Goal: Communication & Community: Answer question/provide support

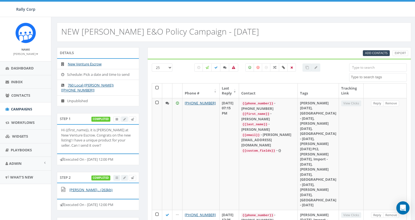
select select
click at [370, 69] on input "search" at bounding box center [378, 67] width 58 height 8
paste input "18588693940"
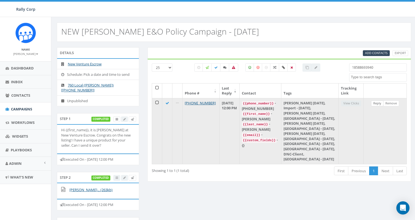
type input "18588693940"
click at [377, 103] on link "Reply" at bounding box center [377, 104] width 12 height 6
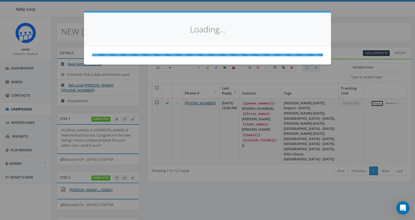
select select
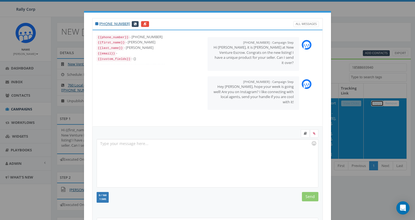
scroll to position [55, 0]
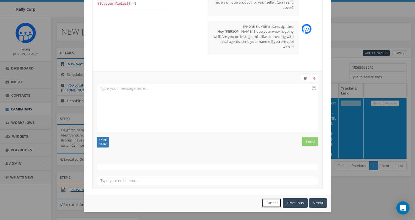
click at [269, 200] on button "Cancel" at bounding box center [272, 202] width 20 height 9
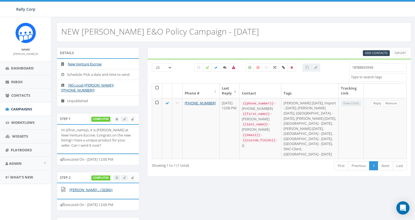
click at [256, 182] on div "Details New Venture Escrow Schedule: Pick a date and time to send 760 Local (Na…" at bounding box center [234, 220] width 363 height 346
drag, startPoint x: 388, startPoint y: 68, endPoint x: 288, endPoint y: 63, distance: 100.4
click at [289, 63] on div "25 50 100 All 0 contact(s) on current page All 1 contact(s) filtered 1858869394…" at bounding box center [279, 73] width 263 height 20
paste input "7605209263"
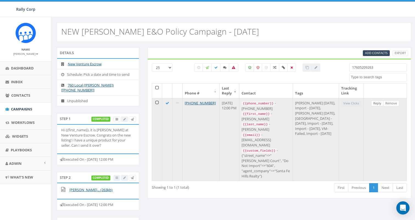
type input "17605209263"
click at [377, 104] on link "Reply" at bounding box center [377, 104] width 12 height 6
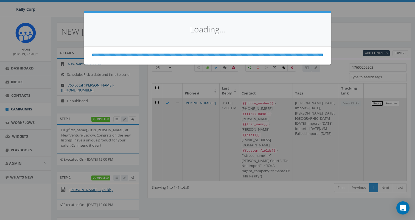
scroll to position [0, 0]
select select
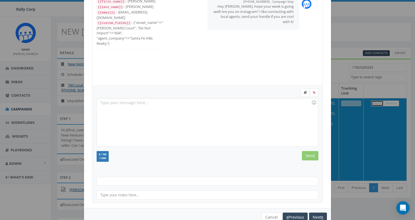
scroll to position [55, 0]
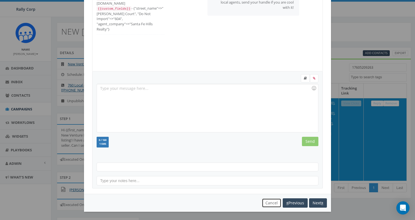
click at [273, 204] on button "Cancel" at bounding box center [272, 202] width 20 height 9
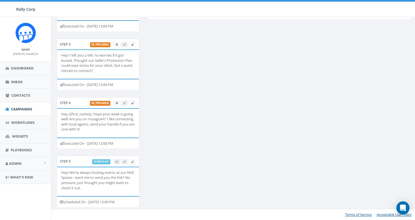
scroll to position [0, 0]
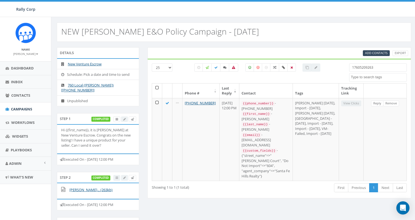
drag, startPoint x: 390, startPoint y: 71, endPoint x: 286, endPoint y: 61, distance: 104.0
click at [286, 61] on div "25 50 100 All 0 contact(s) on current page All 1 contact(s) filtered 1760520926…" at bounding box center [280, 129] width 264 height 140
paste input "638344"
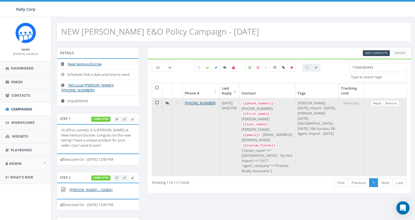
type input "17606383443"
click at [377, 106] on link "Reply" at bounding box center [377, 104] width 12 height 6
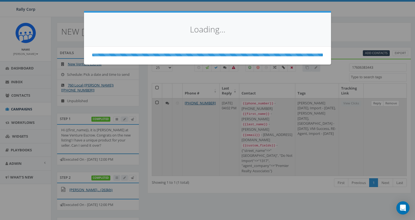
select select
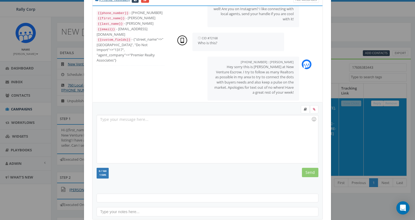
scroll to position [55, 0]
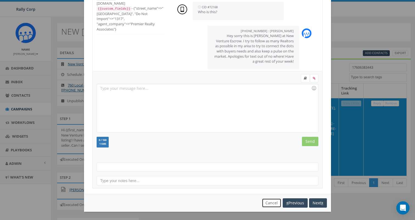
click at [272, 202] on button "Cancel" at bounding box center [272, 202] width 20 height 9
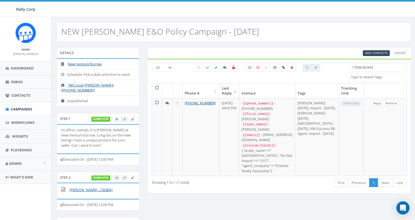
click at [184, 72] on div "All 0 contact(s) on current page All 1 contact(s) filtered" at bounding box center [258, 73] width 176 height 20
drag, startPoint x: 375, startPoint y: 67, endPoint x: 329, endPoint y: 67, distance: 46.1
click at [328, 66] on div "25 50 100 All 0 contact(s) on current page All 1 contact(s) filtered 1760638344…" at bounding box center [279, 73] width 263 height 20
paste input "6193025062"
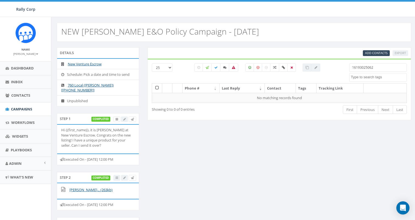
type input "16193025062"
click at [355, 68] on input "16193025062" at bounding box center [378, 67] width 58 height 8
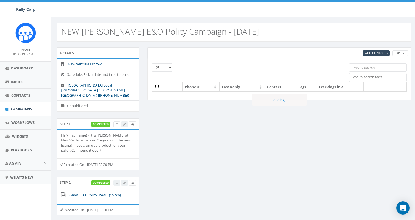
select select
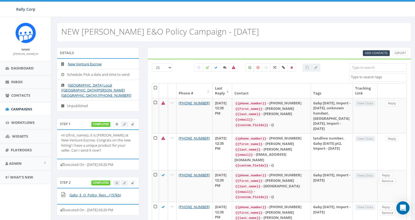
click at [363, 67] on input "search" at bounding box center [378, 67] width 58 height 8
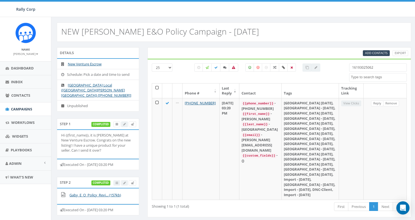
type input "16193025062"
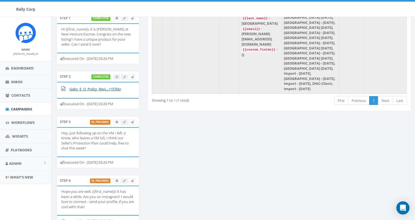
scroll to position [42, 0]
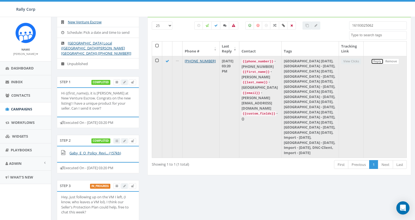
click at [377, 62] on link "Reply" at bounding box center [377, 62] width 12 height 6
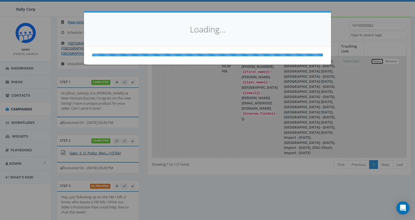
select select
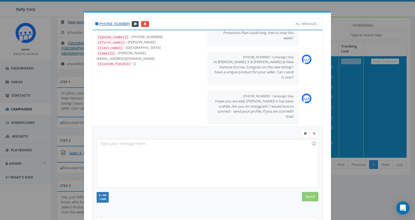
scroll to position [55, 0]
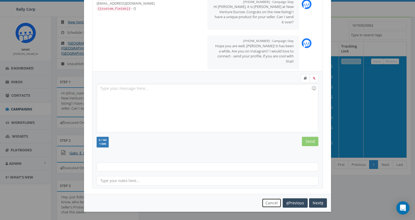
click at [270, 202] on button "Cancel" at bounding box center [272, 202] width 20 height 9
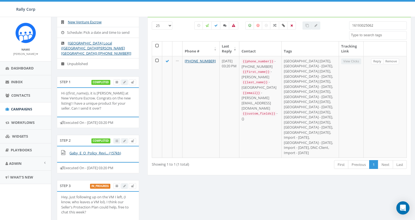
drag, startPoint x: 377, startPoint y: 27, endPoint x: 298, endPoint y: 19, distance: 78.7
click at [298, 19] on div "25 50 100 All 0 contact(s) on current page All 1 contact(s) filtered 1619302506…" at bounding box center [280, 96] width 264 height 158
paste input "921146"
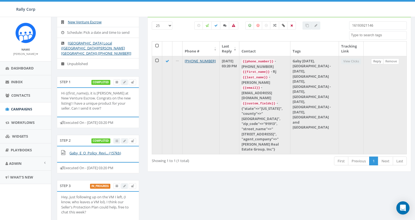
type input "16193921146"
click at [379, 62] on link "Reply" at bounding box center [377, 62] width 12 height 6
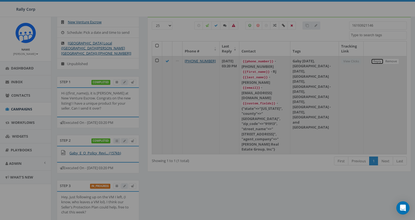
scroll to position [0, 0]
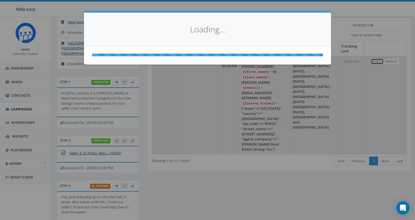
select select
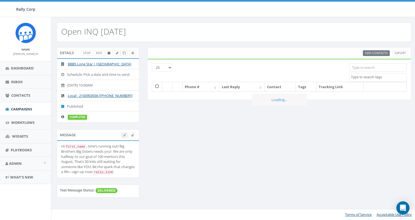
select select
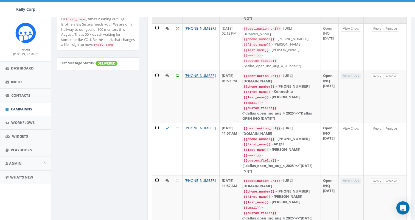
scroll to position [206, 0]
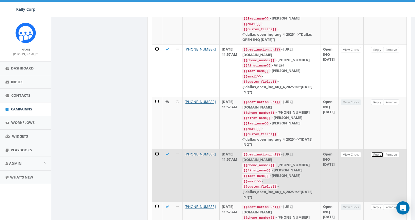
click at [376, 152] on link "Reply" at bounding box center [377, 155] width 12 height 6
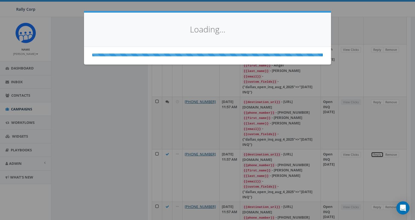
select select
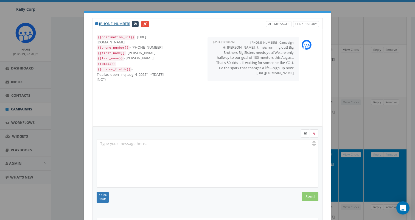
drag, startPoint x: 247, startPoint y: 73, endPoint x: 297, endPoint y: 73, distance: 50.0
click at [297, 73] on div "+12143903936 : Campaign August 19, 2025 10:00 AM Hi Perry , time’s running out!…" at bounding box center [254, 59] width 92 height 44
copy p "https://rally.link/link/hrEjpQ"
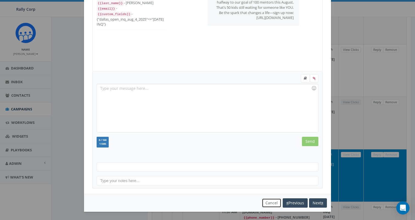
click at [268, 202] on button "Cancel" at bounding box center [272, 202] width 20 height 9
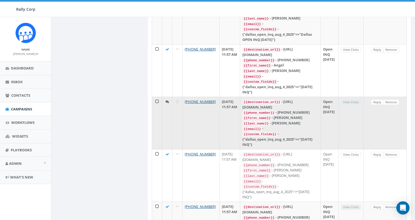
scroll to position [0, 0]
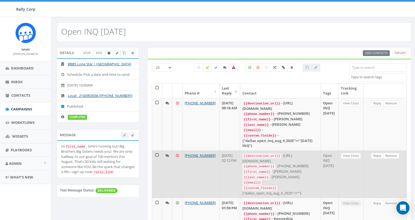
drag, startPoint x: 244, startPoint y: 159, endPoint x: 298, endPoint y: 158, distance: 53.8
click at [298, 158] on div "{{destination_url}} - https://rally.link/link/R1ddJg" at bounding box center [281, 158] width 76 height 10
copy div "https://rally.link/link/R1ddJg"
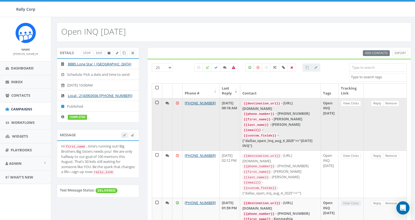
drag, startPoint x: 243, startPoint y: 108, endPoint x: 302, endPoint y: 107, distance: 59.1
click at [302, 107] on td "{{destination_url}} - https://rally.link/link/b90G7w {{phone_number}} - +181660…" at bounding box center [280, 124] width 80 height 52
copy div "https://rally.link/link/b90G7w"
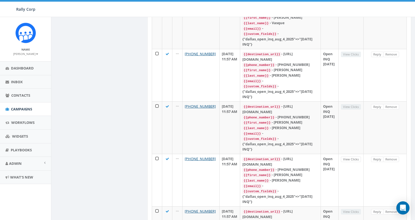
scroll to position [638, 0]
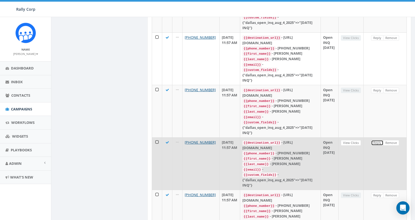
click at [379, 140] on link "Reply" at bounding box center [377, 143] width 12 height 6
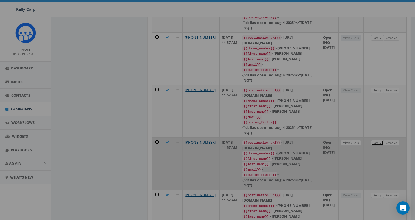
scroll to position [0, 0]
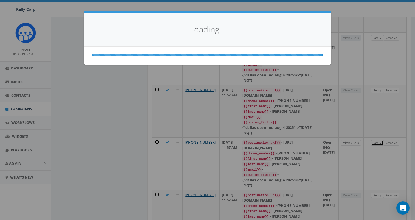
select select
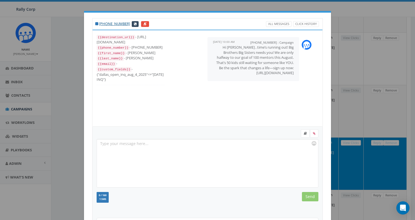
drag, startPoint x: 249, startPoint y: 73, endPoint x: 296, endPoint y: 73, distance: 46.4
click at [296, 73] on div "+12143903936 : Campaign August 19, 2025 10:00 AM Hi Carrie , time’s running out…" at bounding box center [254, 59] width 92 height 44
copy p "https://rally.link/link/_ptLPg"
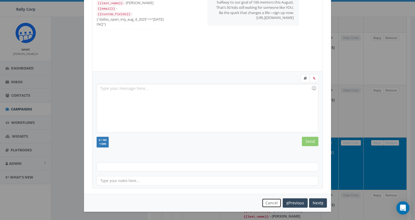
click at [269, 202] on button "Cancel" at bounding box center [272, 202] width 20 height 9
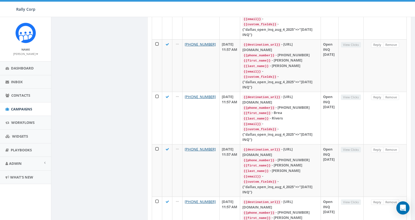
scroll to position [1173, 0]
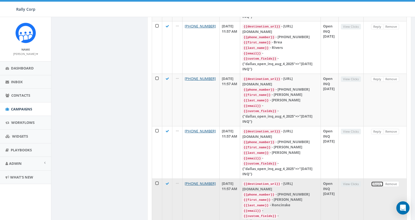
click at [378, 181] on link "Reply" at bounding box center [377, 184] width 12 height 6
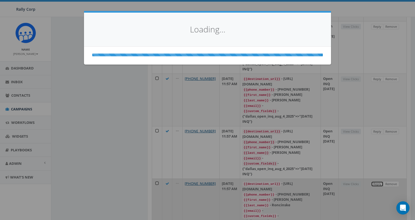
scroll to position [0, 0]
select select
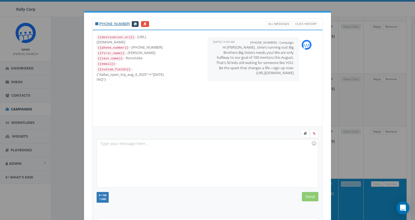
drag, startPoint x: 244, startPoint y: 73, endPoint x: 300, endPoint y: 73, distance: 55.2
click at [300, 73] on div "+12143903936 : Campaign August 19, 2025 10:00 AM Hi Delaney , time’s running ou…" at bounding box center [246, 58] width 148 height 49
drag, startPoint x: 242, startPoint y: 73, endPoint x: 295, endPoint y: 73, distance: 53.0
click at [295, 73] on div "+12143903936 : Campaign August 19, 2025 10:00 AM Hi Delaney , time’s running ou…" at bounding box center [254, 59] width 92 height 44
copy p "https://rally.link/link/OUUumQ"
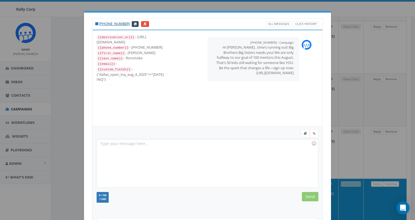
scroll to position [55, 0]
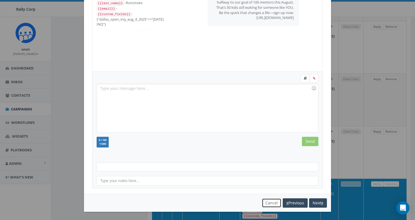
click at [268, 200] on button "Cancel" at bounding box center [272, 202] width 20 height 9
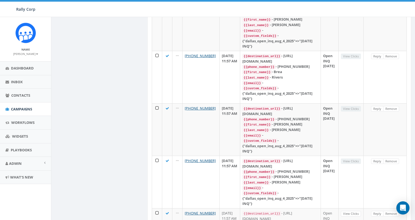
scroll to position [1173, 0]
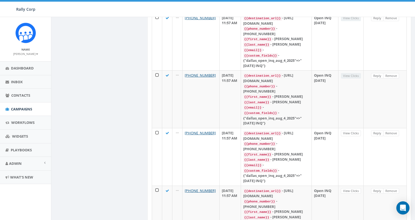
scroll to position [501, 0]
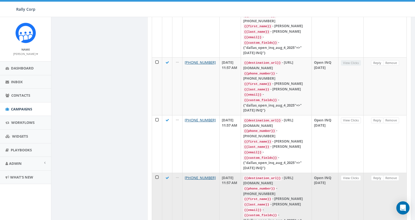
drag, startPoint x: 243, startPoint y: 116, endPoint x: 308, endPoint y: 115, distance: 65.1
click at [308, 175] on div "{{destination_url}} - https://rally.link/link/XxDDAA" at bounding box center [276, 180] width 66 height 10
copy div "https://rally.link/link/XxDDAA"
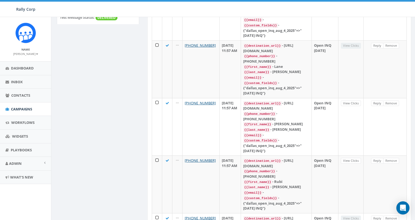
scroll to position [0, 0]
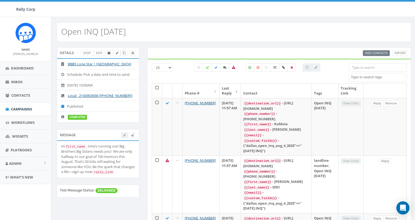
click at [375, 69] on input "search" at bounding box center [378, 67] width 58 height 8
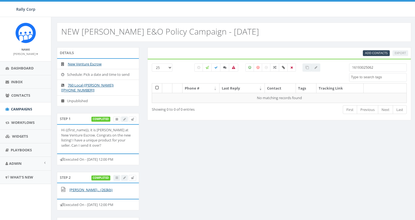
select select
click at [321, 62] on div "25 50 100 16193025062 Attended Ballroom Date Set developer Donor Do Not Contact…" at bounding box center [280, 90] width 264 height 62
type input "18582959992"
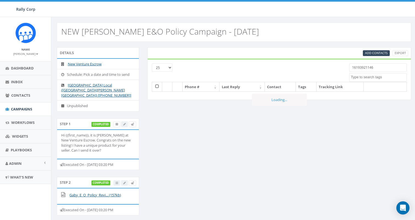
select select
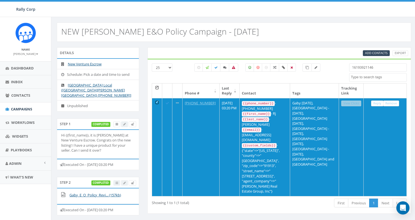
drag, startPoint x: 377, startPoint y: 68, endPoint x: 303, endPoint y: 60, distance: 74.6
click at [303, 60] on div "[PHONE_NUMBER] All 1 contact(s) on current page All 1 contact(s) filtered 16193…" at bounding box center [280, 136] width 264 height 155
paste input "8582959992"
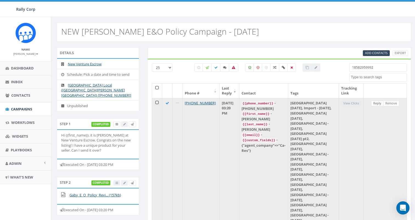
type input "18582959992"
click at [379, 103] on link "Reply" at bounding box center [377, 104] width 12 height 6
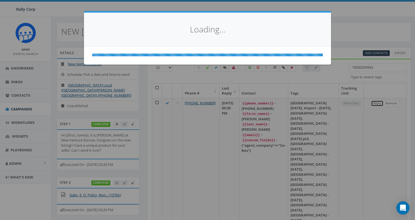
select select
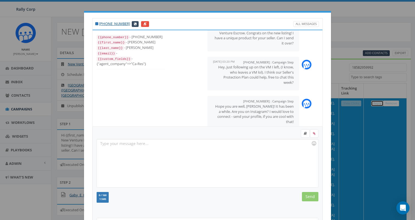
scroll to position [55, 0]
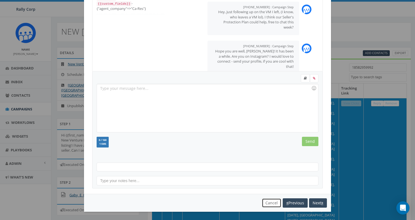
click at [266, 201] on button "Cancel" at bounding box center [272, 202] width 20 height 9
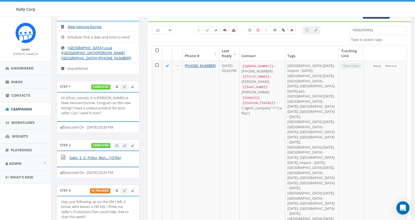
scroll to position [24, 0]
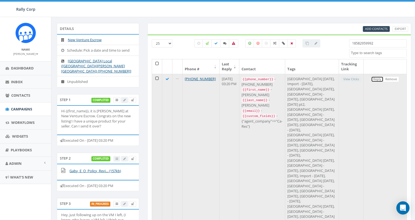
click at [376, 78] on link "Reply" at bounding box center [377, 79] width 12 height 6
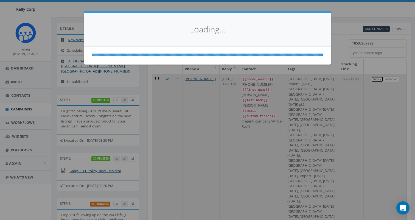
scroll to position [0, 0]
select select
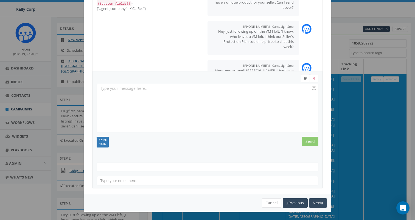
click at [352, 67] on div "+1 858-295-9992 All Messages {{phone_number}} - +18582959992 {{first_name}} - G…" at bounding box center [207, 110] width 415 height 220
click at [269, 200] on button "Cancel" at bounding box center [272, 202] width 20 height 9
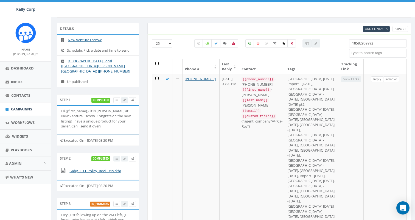
drag, startPoint x: 376, startPoint y: 43, endPoint x: 301, endPoint y: 41, distance: 75.3
click at [301, 41] on div "25 50 100 All 0 contact(s) on current page All 1 contact(s) filtered 1858295999…" at bounding box center [279, 49] width 263 height 20
paste input "6192544090"
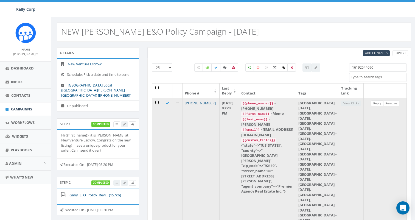
type input "16192544090"
click at [378, 104] on link "Reply" at bounding box center [377, 104] width 12 height 6
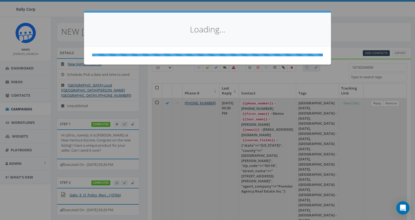
select select
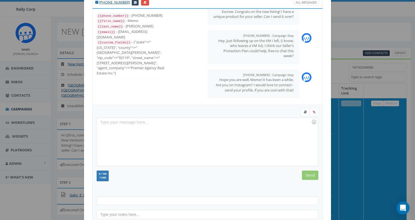
scroll to position [55, 0]
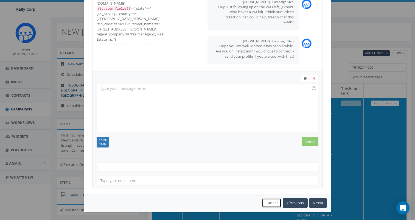
click at [270, 201] on button "Cancel" at bounding box center [272, 202] width 20 height 9
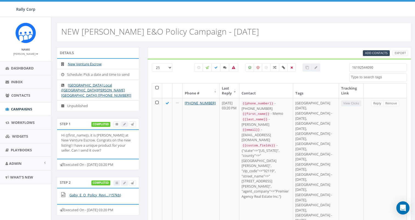
drag, startPoint x: 377, startPoint y: 66, endPoint x: 299, endPoint y: 65, distance: 78.3
click at [302, 65] on div "25 50 100 All 0 contact(s) on current page All 1 contact(s) filtered 1619254409…" at bounding box center [279, 73] width 263 height 20
paste input "7574780599"
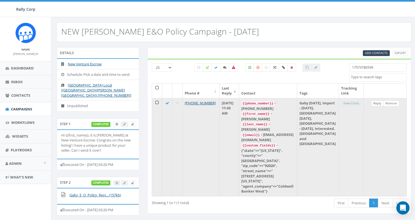
type input "17574780599"
click at [379, 105] on link "Reply" at bounding box center [377, 104] width 12 height 6
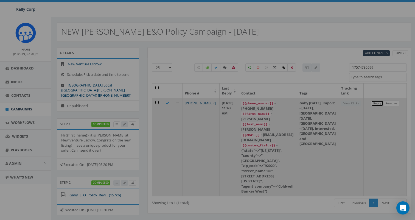
scroll to position [0, 0]
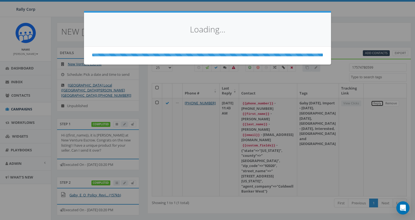
select select
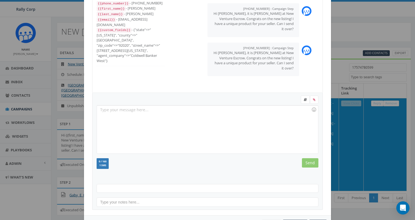
scroll to position [55, 0]
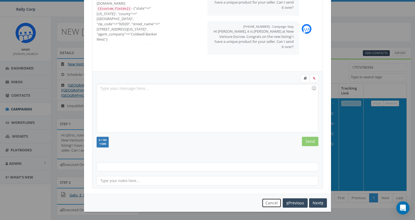
click at [273, 202] on button "Cancel" at bounding box center [272, 202] width 20 height 9
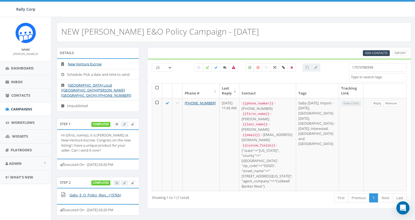
drag, startPoint x: 376, startPoint y: 70, endPoint x: 329, endPoint y: 65, distance: 48.0
click at [331, 65] on div "25 50 100 All 0 contact(s) on current page All 1 contact(s) filtered 1757478059…" at bounding box center [279, 73] width 263 height 20
paste input "6199851280"
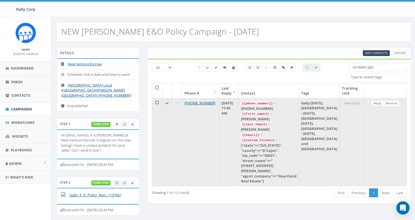
type input "16199851280"
click at [377, 103] on link "Reply" at bounding box center [378, 104] width 12 height 6
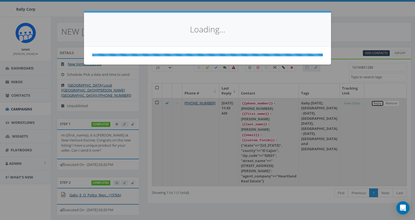
scroll to position [0, 0]
select select
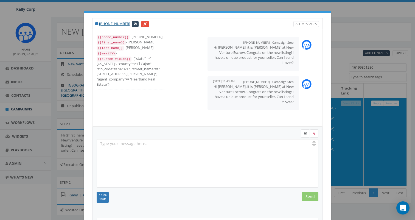
scroll to position [55, 0]
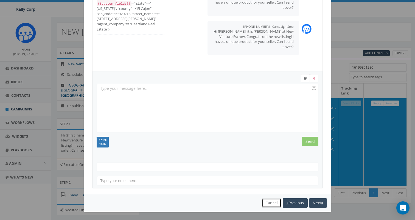
click at [270, 202] on button "Cancel" at bounding box center [272, 202] width 20 height 9
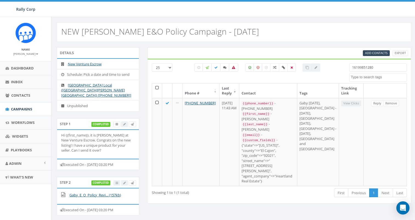
drag, startPoint x: 377, startPoint y: 67, endPoint x: 322, endPoint y: 66, distance: 54.7
click at [325, 66] on div "25 50 100 All 0 contact(s) on current page All 1 contact(s) filtered 1619985128…" at bounding box center [279, 73] width 263 height 20
paste input "8883481"
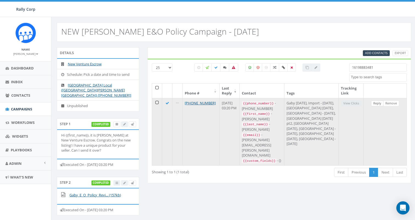
type input "16198883481"
click at [377, 104] on link "Reply" at bounding box center [377, 104] width 12 height 6
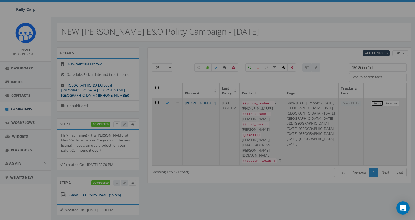
scroll to position [0, 0]
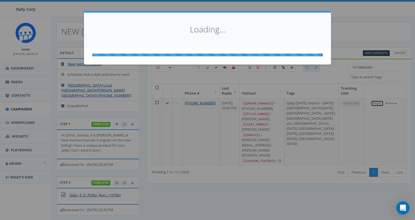
select select
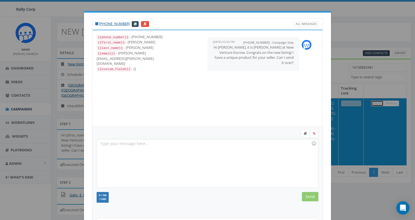
scroll to position [55, 0]
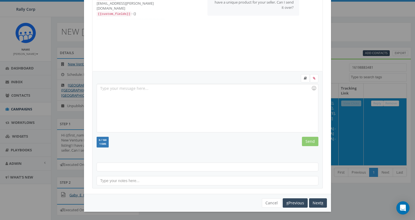
click at [264, 208] on div "You cannot attach more than one file! Please remove the old file and continue t…" at bounding box center [207, 203] width 247 height 18
click at [269, 203] on button "Cancel" at bounding box center [272, 202] width 20 height 9
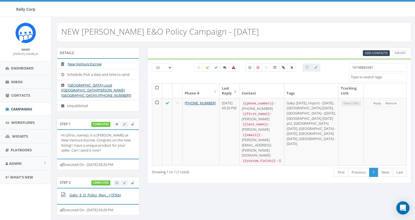
drag, startPoint x: 376, startPoint y: 68, endPoint x: 311, endPoint y: 63, distance: 65.8
click at [312, 63] on div "25 50 100 All 0 contact(s) on current page All 1 contact(s) filtered 1619888348…" at bounding box center [280, 121] width 264 height 124
paste input "9929150"
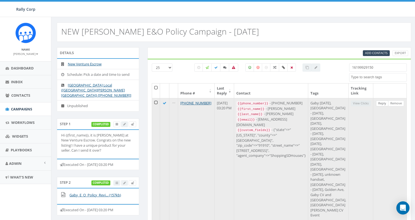
type input "16199929150"
click at [377, 103] on link "Reply" at bounding box center [382, 104] width 12 height 6
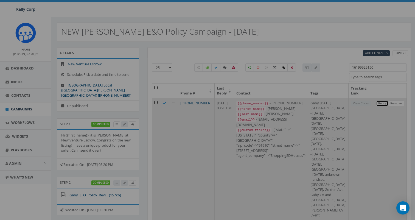
scroll to position [0, 0]
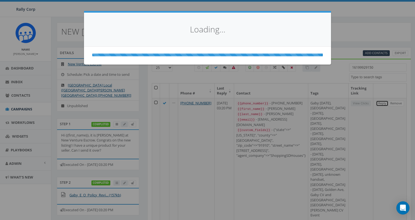
select select
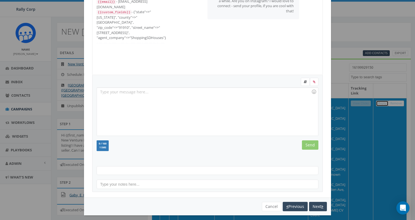
scroll to position [55, 0]
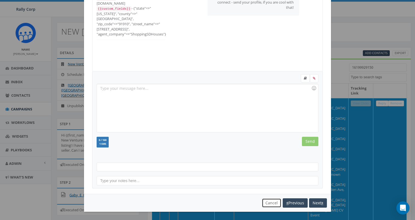
click at [274, 203] on button "Cancel" at bounding box center [272, 202] width 20 height 9
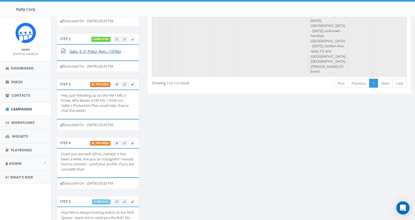
scroll to position [0, 0]
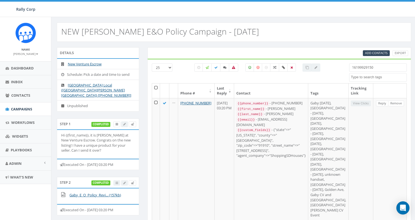
drag, startPoint x: 384, startPoint y: 68, endPoint x: 281, endPoint y: 47, distance: 104.8
click at [286, 48] on div "Add Contacts Export 25 50 100 All 0 contact(s) on current page All 1 contact(s)…" at bounding box center [280, 142] width 264 height 190
paste input "341260"
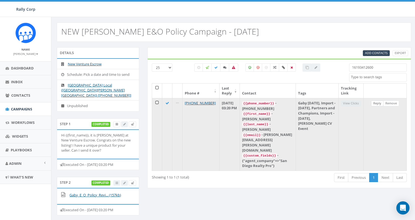
type input "16193412600"
click at [378, 104] on link "Reply" at bounding box center [377, 104] width 12 height 6
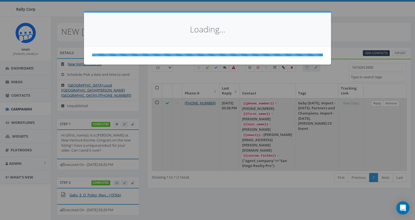
select select
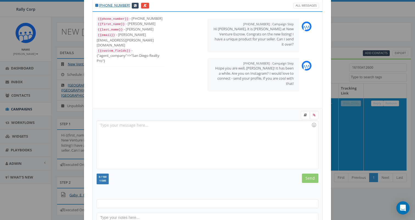
scroll to position [55, 0]
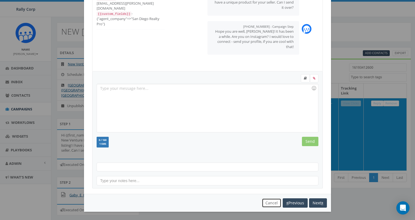
click at [267, 203] on button "Cancel" at bounding box center [272, 202] width 20 height 9
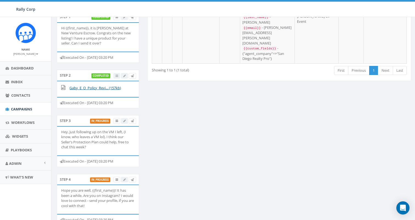
scroll to position [0, 0]
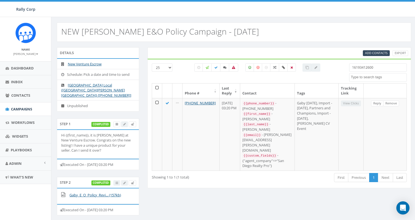
drag, startPoint x: 377, startPoint y: 67, endPoint x: 284, endPoint y: 55, distance: 93.3
click at [285, 55] on div "Add Contacts Export 25 50 100 All 0 contact(s) on current page All 1 contact(s)…" at bounding box center [280, 117] width 264 height 141
paste input "5482728"
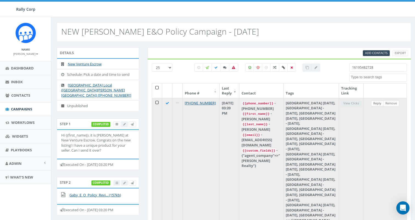
type input "16195482728"
click at [379, 105] on link "Reply" at bounding box center [377, 104] width 12 height 6
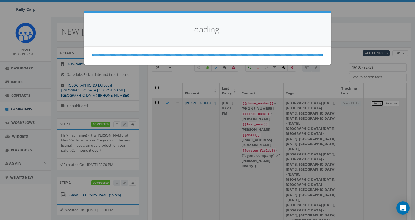
select select
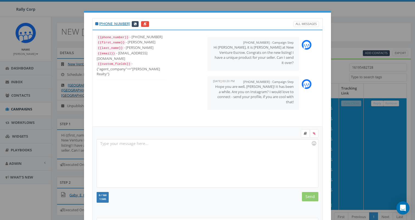
scroll to position [55, 0]
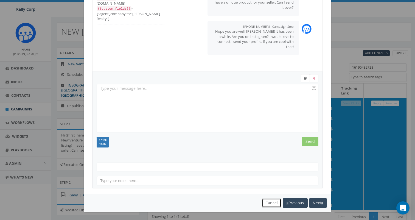
click at [274, 205] on button "Cancel" at bounding box center [272, 202] width 20 height 9
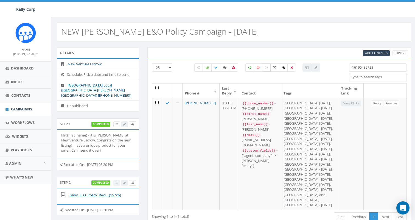
drag, startPoint x: 378, startPoint y: 68, endPoint x: 270, endPoint y: 63, distance: 108.3
click at [272, 63] on div "25 50 100 All 0 contact(s) on current page All 1 contact(s) filtered 1619548272…" at bounding box center [279, 73] width 263 height 20
paste input "4046820"
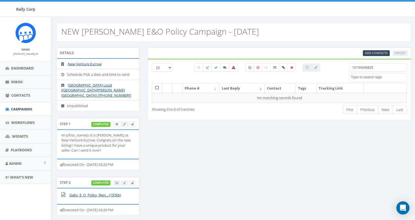
drag, startPoint x: 377, startPoint y: 69, endPoint x: 306, endPoint y: 55, distance: 72.5
click at [307, 55] on div "Add Contacts Export 25 50 100 All 0 contact(s) on current page All 1 contact(s)…" at bounding box center [280, 83] width 264 height 73
paste input "9874107"
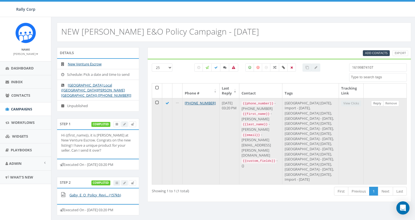
type input "16199874107"
click at [372, 102] on link "Reply" at bounding box center [377, 104] width 12 height 6
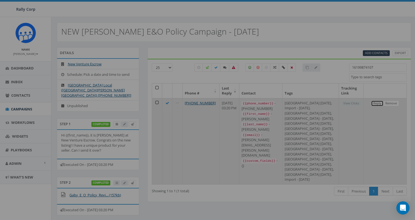
scroll to position [0, 0]
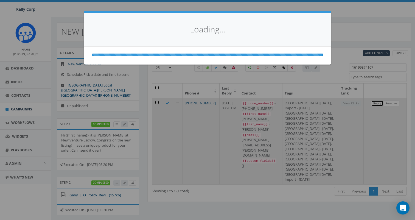
select select
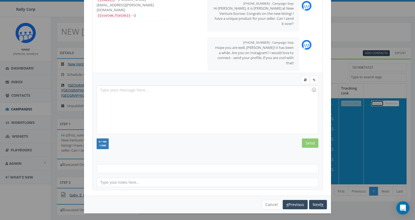
scroll to position [55, 0]
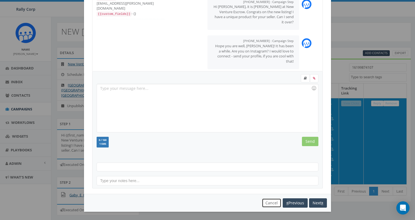
click at [266, 201] on button "Cancel" at bounding box center [272, 202] width 20 height 9
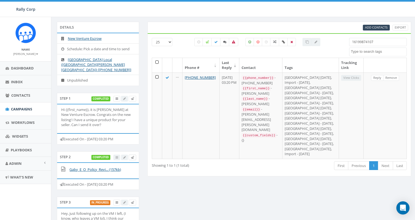
scroll to position [25, 0]
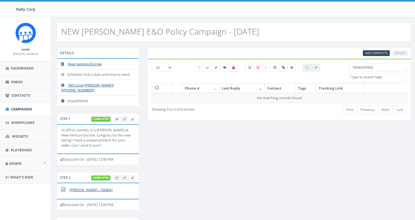
select select
drag, startPoint x: 378, startPoint y: 68, endPoint x: 313, endPoint y: 61, distance: 64.9
click at [314, 61] on div "25 50 100 18582959992 Attended Ballroom Date Set developer Donor Do Not Contact…" at bounding box center [280, 90] width 264 height 62
paste input "7607604320"
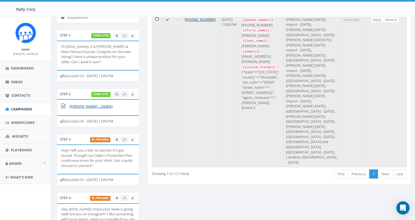
scroll to position [50, 0]
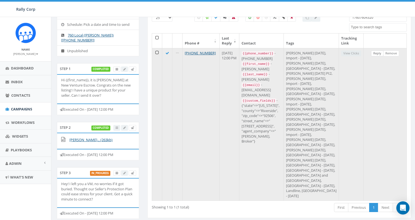
type input "17607604320"
click at [377, 52] on link "Reply" at bounding box center [377, 54] width 12 height 6
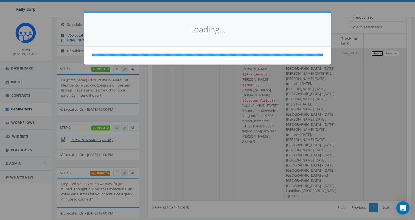
select select
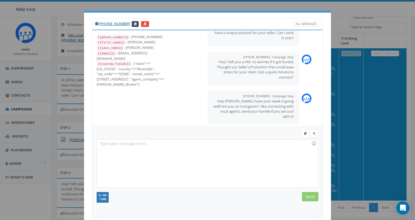
scroll to position [55, 0]
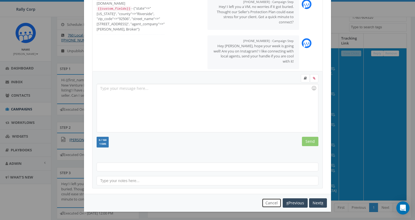
click at [268, 201] on button "Cancel" at bounding box center [272, 202] width 20 height 9
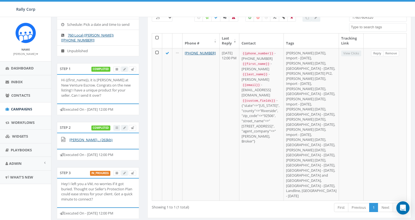
scroll to position [0, 0]
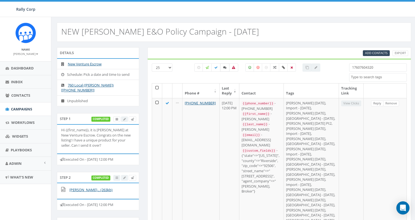
click at [225, 68] on icon at bounding box center [224, 67] width 3 height 3
checkbox input "true"
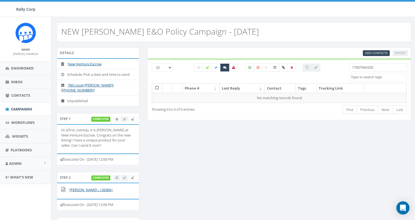
drag, startPoint x: 380, startPoint y: 69, endPoint x: 283, endPoint y: 61, distance: 97.0
click at [284, 61] on div "[PHONE_NUMBER] All 0 contact(s) on current page All 1 contact(s) filtered 17607…" at bounding box center [280, 90] width 264 height 62
paste input "3238033837"
type input "13238033837"
click at [224, 68] on icon at bounding box center [224, 67] width 3 height 3
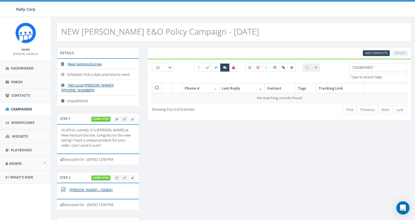
checkbox input "false"
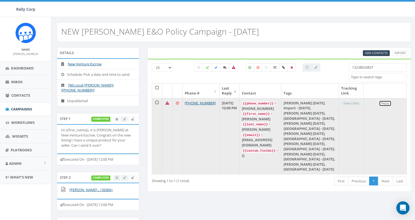
click at [386, 102] on link "Reply" at bounding box center [385, 104] width 12 height 6
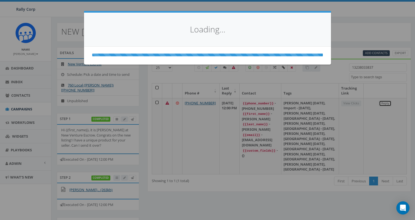
select select
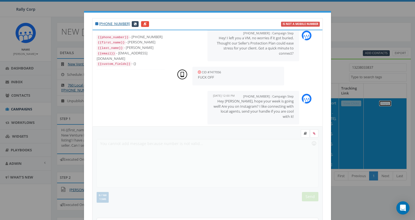
scroll to position [55, 0]
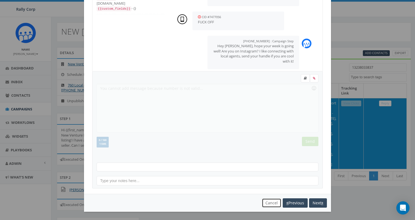
click at [266, 202] on button "Cancel" at bounding box center [272, 202] width 20 height 9
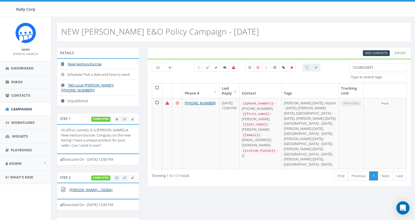
drag, startPoint x: 381, startPoint y: 66, endPoint x: 317, endPoint y: 64, distance: 64.3
click at [319, 64] on div "[PHONE_NUMBER] All 0 contact(s) on current page All 1 contact(s) filtered 13238…" at bounding box center [279, 73] width 263 height 20
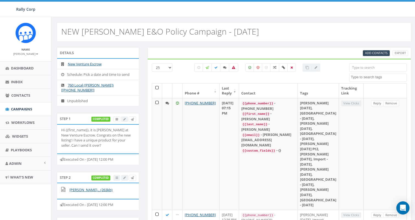
click at [378, 70] on input "search" at bounding box center [378, 67] width 58 height 8
paste input "17608451261"
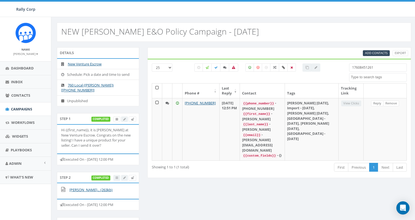
drag, startPoint x: 320, startPoint y: 66, endPoint x: 302, endPoint y: 65, distance: 18.2
click at [302, 65] on div "[PHONE_NUMBER] All 0 contact(s) on current page All 381 contact(s) filtered 176…" at bounding box center [279, 73] width 263 height 20
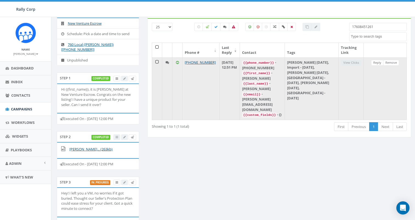
scroll to position [0, 0]
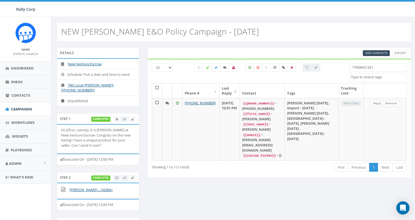
paste input "2143454"
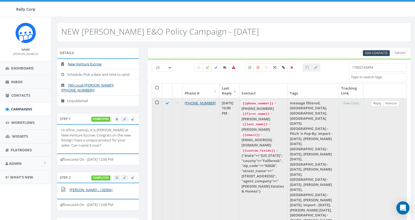
type input "17602143454"
click at [377, 104] on link "Reply" at bounding box center [377, 104] width 12 height 6
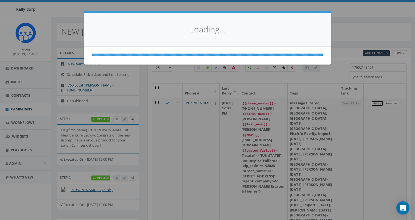
select select
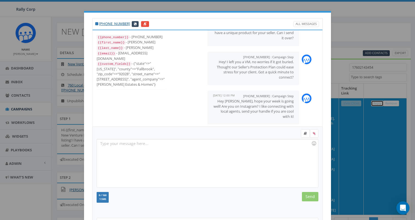
scroll to position [55, 0]
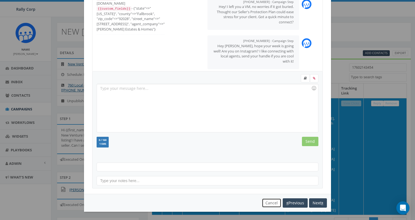
click at [271, 201] on button "Cancel" at bounding box center [272, 202] width 20 height 9
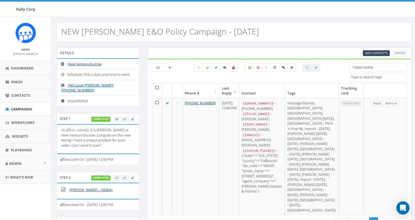
drag, startPoint x: 376, startPoint y: 68, endPoint x: 290, endPoint y: 59, distance: 87.1
click at [291, 59] on div "[PHONE_NUMBER] All 0 contact(s) on current page All 1 contact(s) filtered 17602…" at bounding box center [280, 146] width 264 height 174
paste input "3100386"
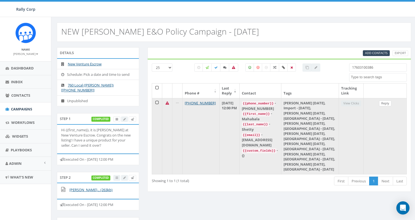
type input "17603100386"
click at [387, 103] on link "Reply" at bounding box center [385, 104] width 12 height 6
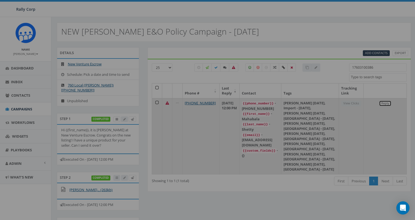
scroll to position [0, 0]
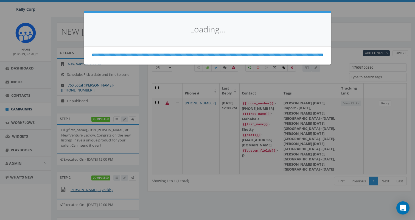
select select
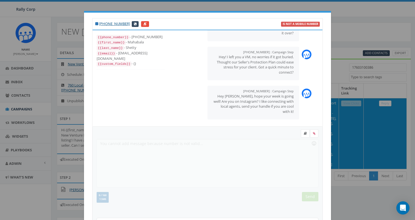
scroll to position [55, 0]
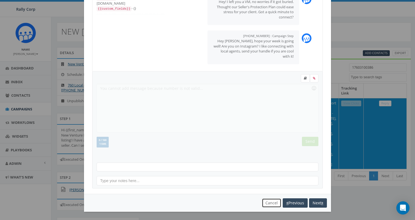
click at [269, 205] on button "Cancel" at bounding box center [272, 202] width 20 height 9
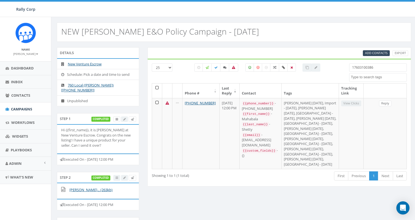
drag, startPoint x: 384, startPoint y: 71, endPoint x: 296, endPoint y: 60, distance: 88.2
click at [296, 60] on div "[PHONE_NUMBER] All 0 contact(s) on current page All 1 contact(s) filtered 17603…" at bounding box center [280, 123] width 264 height 128
paste input "8057055363"
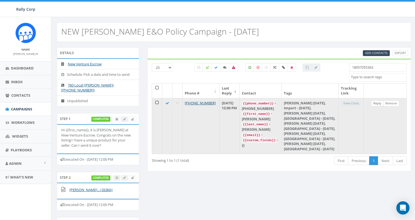
type input "18057055363"
click at [375, 104] on link "Reply" at bounding box center [377, 104] width 12 height 6
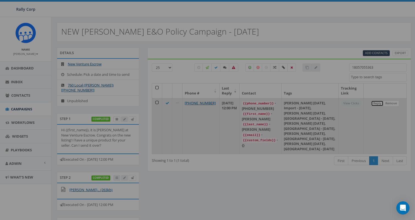
scroll to position [0, 0]
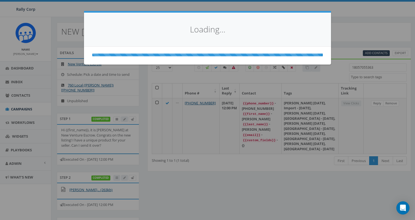
select select
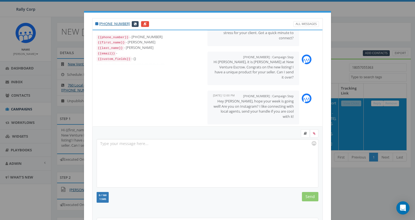
scroll to position [55, 0]
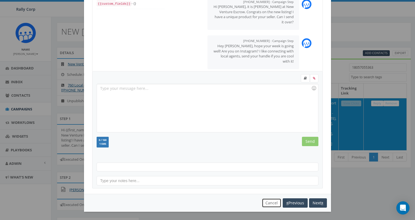
click at [268, 203] on button "Cancel" at bounding box center [272, 202] width 20 height 9
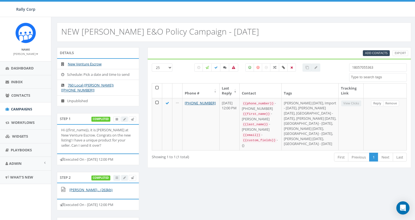
drag, startPoint x: 380, startPoint y: 67, endPoint x: 297, endPoint y: 57, distance: 83.3
click at [301, 57] on div "Add Contacts Export [PHONE_NUMBER] All 0 contact(s) on current page All 1 conta…" at bounding box center [280, 107] width 264 height 121
paste input "6196029570"
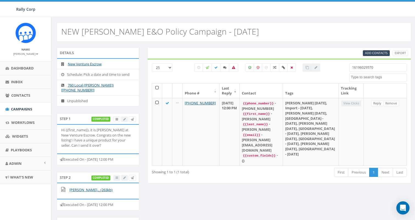
type input "16196029570"
click at [375, 103] on link "Reply" at bounding box center [377, 104] width 12 height 6
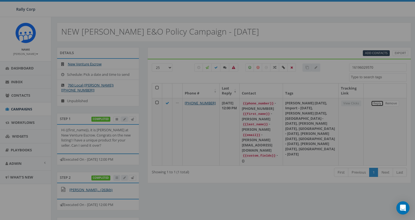
scroll to position [0, 0]
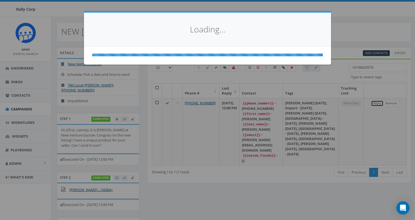
select select
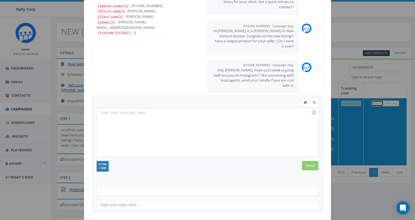
scroll to position [55, 0]
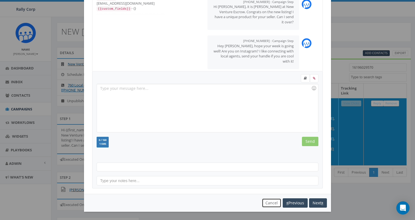
click at [273, 202] on button "Cancel" at bounding box center [272, 202] width 20 height 9
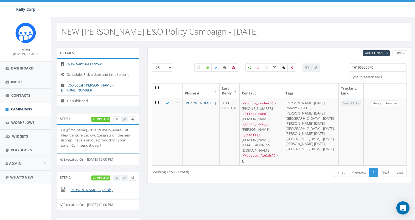
drag, startPoint x: 390, startPoint y: 70, endPoint x: 310, endPoint y: 60, distance: 80.6
click at [310, 60] on div "[PHONE_NUMBER] All 0 contact(s) on current page All 1 contact(s) filtered 16196…" at bounding box center [280, 121] width 264 height 124
paste input "7604968461"
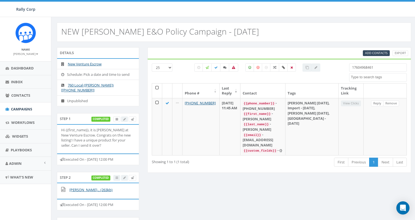
type input "17604968461"
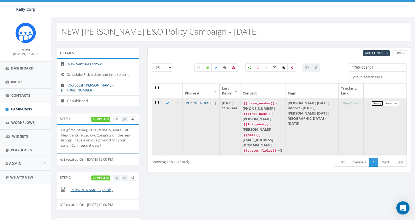
click at [375, 104] on link "Reply" at bounding box center [377, 104] width 12 height 6
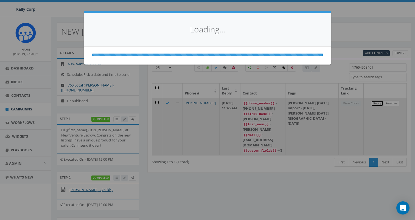
scroll to position [0, 0]
select select
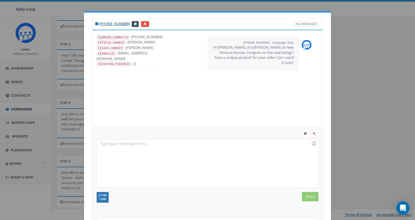
scroll to position [55, 0]
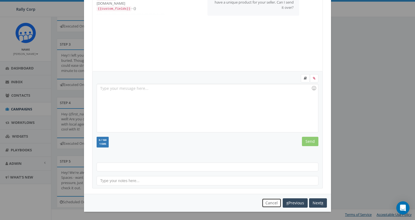
click at [270, 201] on button "Cancel" at bounding box center [272, 202] width 20 height 9
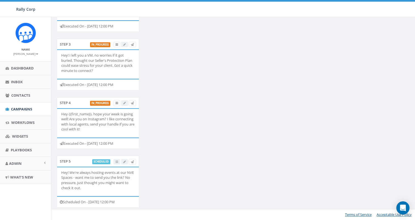
scroll to position [0, 0]
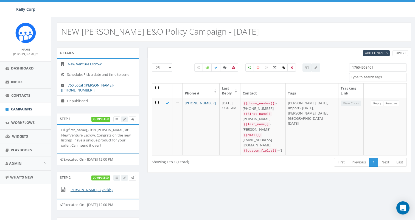
drag, startPoint x: 377, startPoint y: 71, endPoint x: 295, endPoint y: 53, distance: 84.6
click at [295, 53] on div "Add Contacts Export [PHONE_NUMBER] All 0 contact(s) on current page All 1 conta…" at bounding box center [280, 110] width 264 height 126
paste input "9789725"
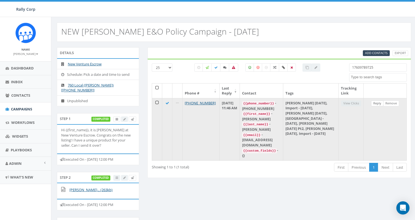
type input "17609789725"
click at [377, 105] on link "Reply" at bounding box center [377, 104] width 12 height 6
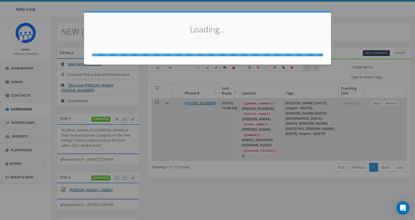
select select
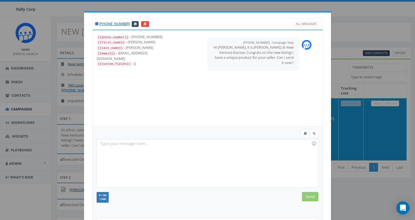
scroll to position [55, 0]
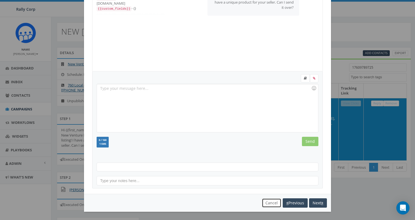
click at [272, 202] on button "Cancel" at bounding box center [272, 202] width 20 height 9
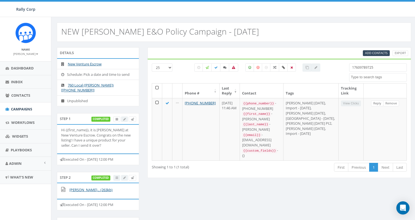
drag, startPoint x: 386, startPoint y: 67, endPoint x: 319, endPoint y: 65, distance: 66.5
click at [321, 65] on div "[PHONE_NUMBER] All 0 contact(s) on current page All 1 contact(s) filtered 17609…" at bounding box center [279, 73] width 263 height 20
paste input "7152940"
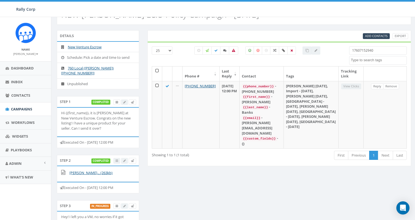
scroll to position [0, 0]
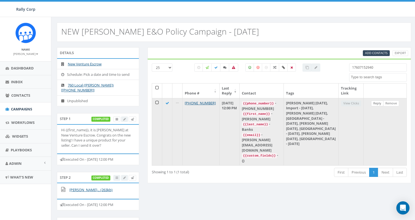
type input "17607152940"
click at [379, 103] on link "Reply" at bounding box center [377, 104] width 12 height 6
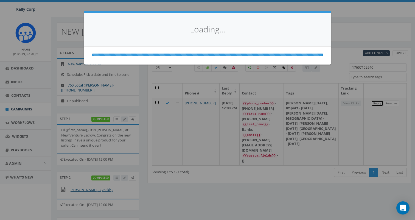
select select
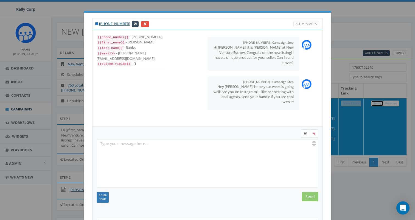
scroll to position [55, 0]
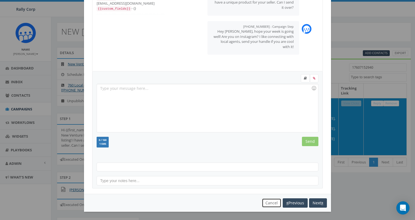
click at [273, 204] on button "Cancel" at bounding box center [272, 202] width 20 height 9
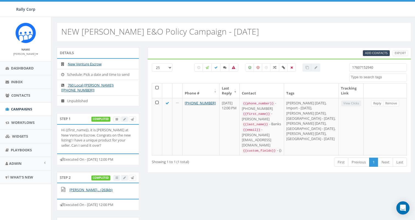
drag, startPoint x: 377, startPoint y: 67, endPoint x: 301, endPoint y: 63, distance: 76.2
click at [315, 63] on div "[PHONE_NUMBER] All 0 contact(s) on current page All 1 contact(s) filtered 17607…" at bounding box center [279, 73] width 263 height 20
paste input "8583953611"
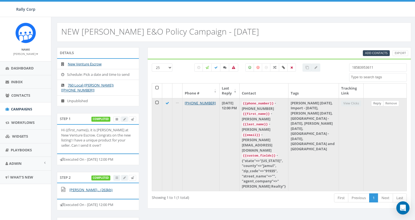
type input "18583953611"
click at [377, 104] on link "Reply" at bounding box center [377, 104] width 12 height 6
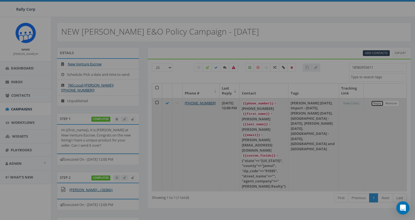
scroll to position [0, 0]
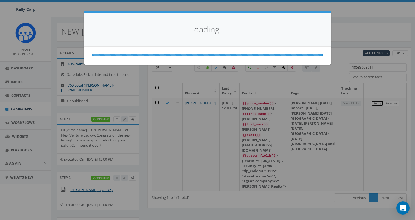
select select
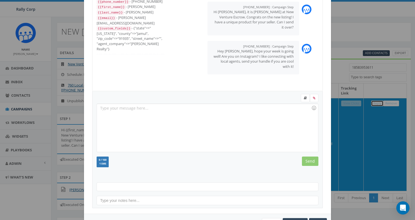
scroll to position [55, 0]
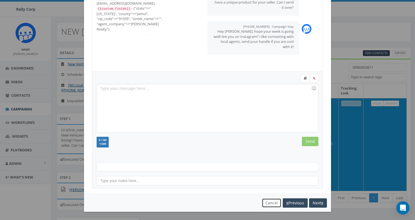
click at [268, 207] on button "Cancel" at bounding box center [272, 202] width 20 height 9
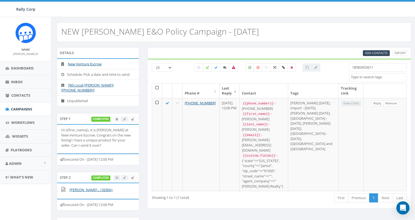
click at [303, 39] on div "NEW [PERSON_NAME] E&O Policy Campaign - [DATE]" at bounding box center [234, 32] width 355 height 19
drag, startPoint x: 382, startPoint y: 68, endPoint x: 293, endPoint y: 61, distance: 89.2
click at [296, 61] on div "[PHONE_NUMBER] All 0 contact(s) on current page All 1 contact(s) filtered 18583…" at bounding box center [280, 134] width 264 height 150
paste input "6038225"
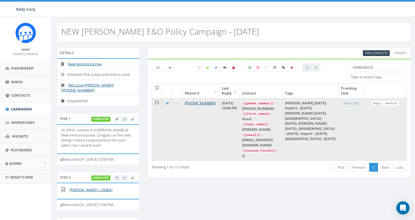
type input "18586038225"
click at [377, 103] on link "Reply" at bounding box center [377, 104] width 12 height 6
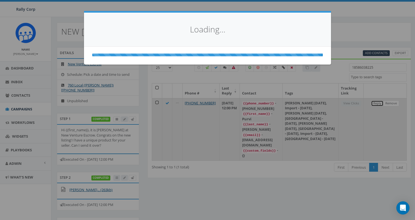
scroll to position [0, 0]
select select
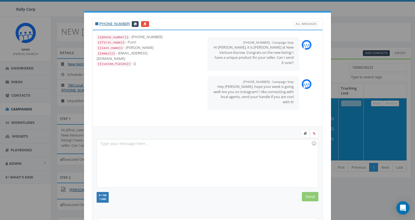
scroll to position [55, 0]
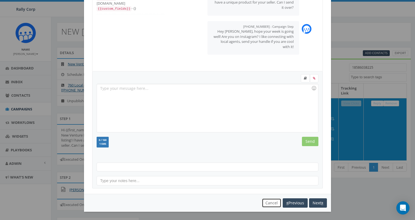
click at [268, 203] on button "Cancel" at bounding box center [272, 202] width 20 height 9
